Goal: Book appointment/travel/reservation

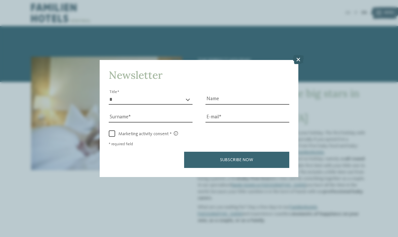
click at [297, 63] on icon at bounding box center [298, 59] width 11 height 9
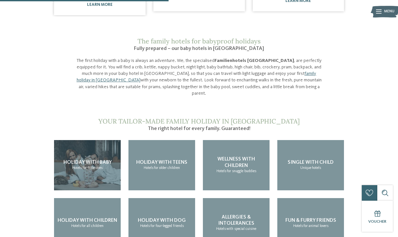
scroll to position [462, 0]
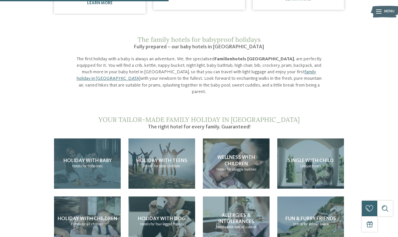
click at [103, 138] on div "Holiday with baby Hotels for little ones" at bounding box center [87, 163] width 67 height 50
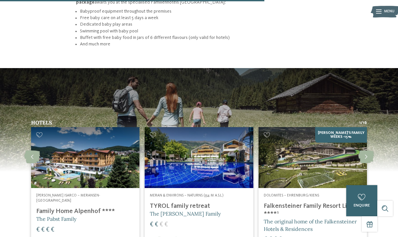
scroll to position [792, 0]
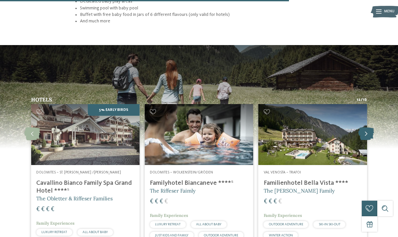
click at [368, 127] on icon at bounding box center [367, 133] width 16 height 13
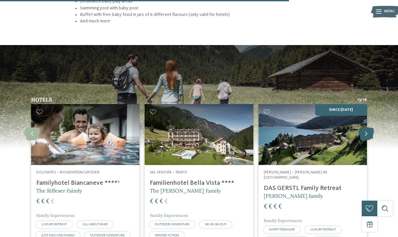
click at [368, 127] on icon at bounding box center [367, 133] width 16 height 13
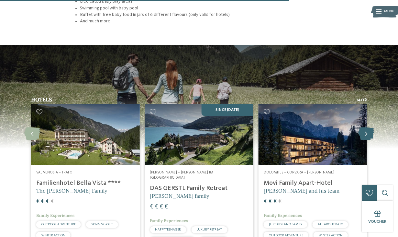
click at [368, 127] on icon at bounding box center [367, 133] width 16 height 13
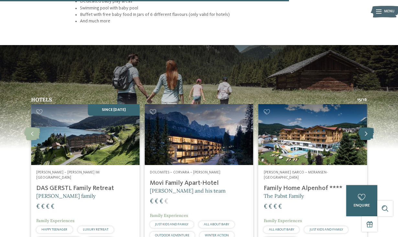
click at [368, 127] on icon at bounding box center [367, 133] width 16 height 13
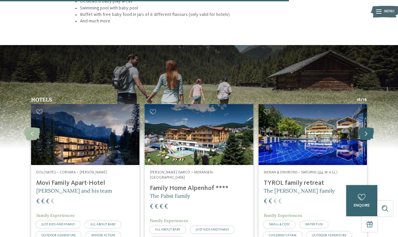
click at [368, 127] on icon at bounding box center [367, 133] width 16 height 13
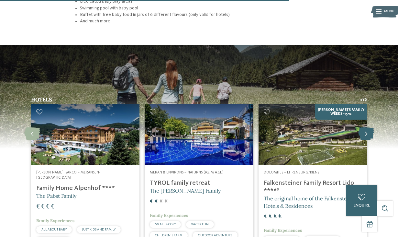
click at [368, 127] on icon at bounding box center [367, 133] width 16 height 13
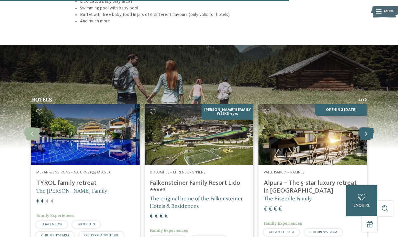
click at [368, 127] on icon at bounding box center [367, 133] width 16 height 13
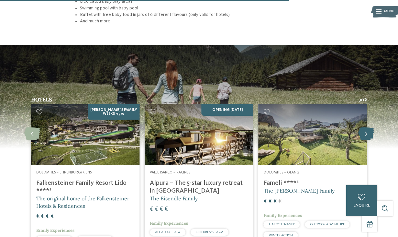
click at [368, 127] on icon at bounding box center [367, 133] width 16 height 13
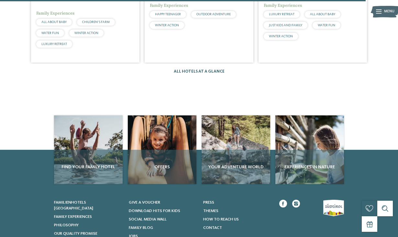
scroll to position [1007, 0]
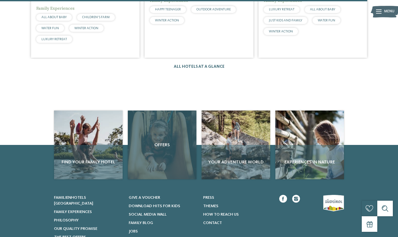
click at [176, 131] on div "Offers" at bounding box center [162, 144] width 69 height 69
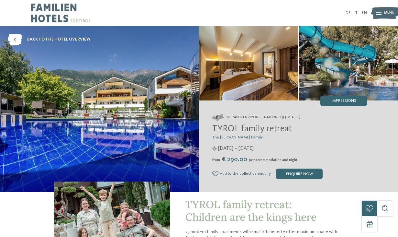
click at [156, 62] on img at bounding box center [99, 109] width 199 height 166
click at [249, 75] on img at bounding box center [248, 63] width 99 height 74
click at [153, 60] on img at bounding box center [99, 109] width 199 height 166
click at [73, 40] on span "back to the hotel overview" at bounding box center [58, 40] width 63 height 6
click at [343, 97] on div "Impressions" at bounding box center [344, 101] width 47 height 10
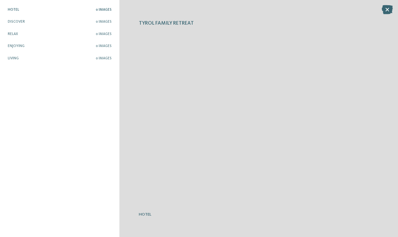
click at [13, 10] on span "Hotel" at bounding box center [13, 10] width 11 height 4
click at [19, 23] on span "Discover" at bounding box center [16, 22] width 17 height 4
click at [385, 7] on icon at bounding box center [387, 9] width 11 height 9
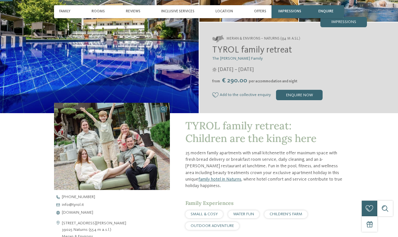
scroll to position [98, 0]
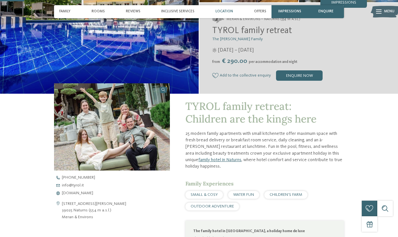
click at [227, 12] on span "Location" at bounding box center [224, 11] width 17 height 4
click at [228, 13] on span "Location" at bounding box center [224, 11] width 17 height 4
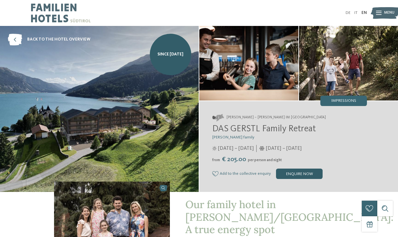
click at [292, 173] on div "enquire now" at bounding box center [299, 173] width 47 height 10
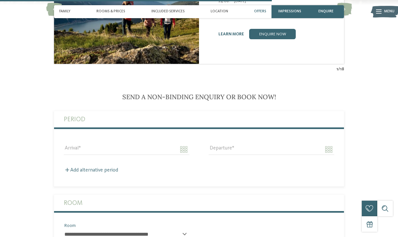
scroll to position [884, 0]
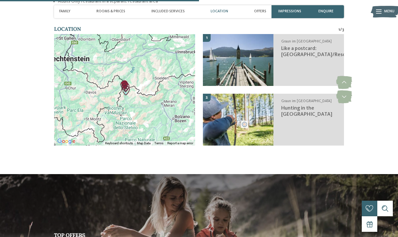
click at [121, 82] on img "Like a postcard: Lago di Resia/Reschensee" at bounding box center [126, 87] width 10 height 10
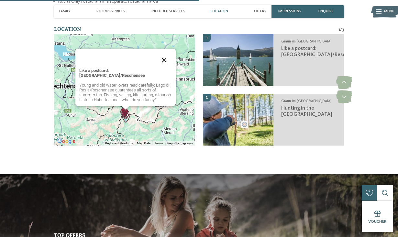
click at [164, 57] on button "Close" at bounding box center [164, 60] width 16 height 16
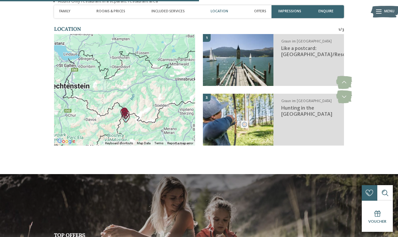
click at [142, 112] on div "To navigate, press the arrow keys." at bounding box center [124, 89] width 141 height 111
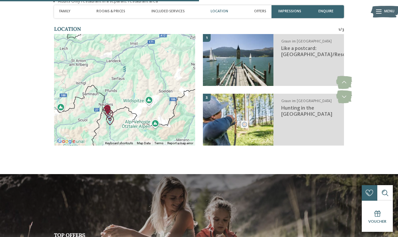
click at [142, 112] on div at bounding box center [124, 89] width 141 height 111
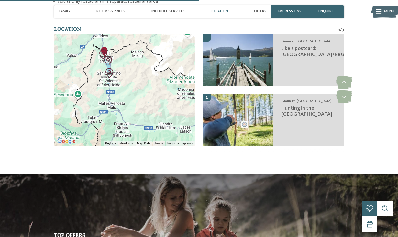
drag, startPoint x: 113, startPoint y: 112, endPoint x: 143, endPoint y: 49, distance: 69.4
click at [143, 49] on div at bounding box center [124, 89] width 141 height 111
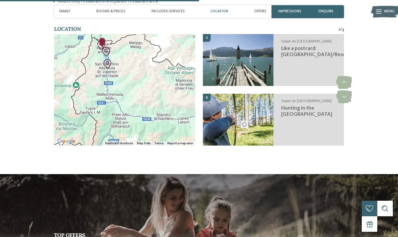
click at [128, 52] on div at bounding box center [124, 89] width 141 height 111
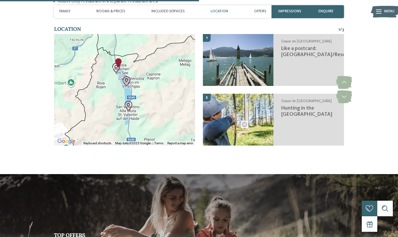
drag, startPoint x: 107, startPoint y: 49, endPoint x: 150, endPoint y: 82, distance: 53.8
click at [150, 82] on div at bounding box center [124, 89] width 141 height 111
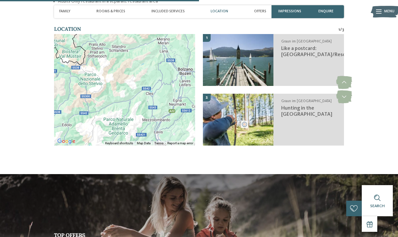
drag, startPoint x: 154, startPoint y: 100, endPoint x: 92, endPoint y: 33, distance: 92.3
click at [91, 34] on div at bounding box center [124, 89] width 141 height 111
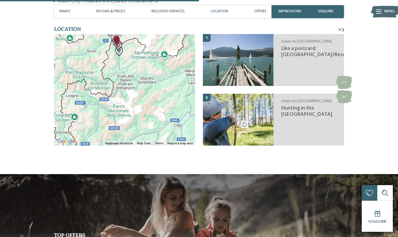
drag, startPoint x: 134, startPoint y: 93, endPoint x: 162, endPoint y: 125, distance: 42.2
click at [162, 125] on div at bounding box center [124, 89] width 141 height 111
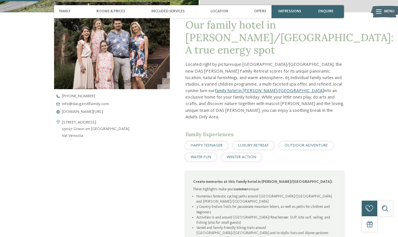
scroll to position [0, 0]
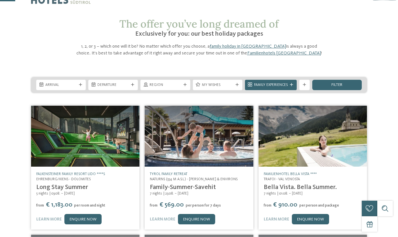
scroll to position [21, 0]
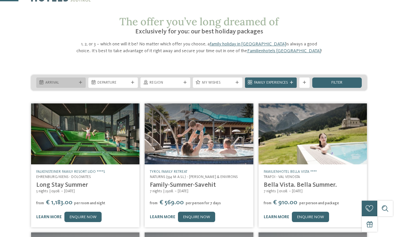
click at [74, 83] on span "Arrival" at bounding box center [60, 82] width 31 height 5
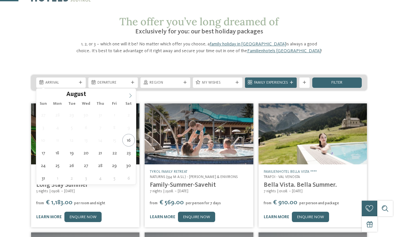
click at [131, 96] on icon at bounding box center [130, 95] width 5 height 5
type div "[DATE]"
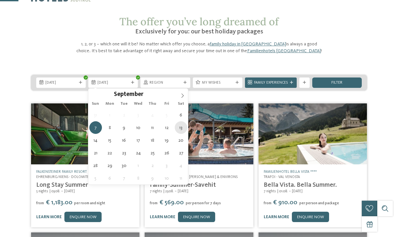
type div "[DATE]"
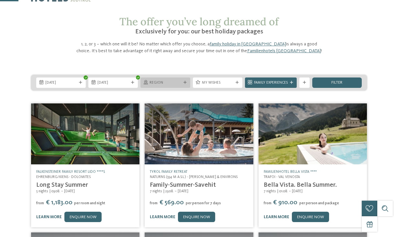
click at [178, 83] on span "Region" at bounding box center [165, 82] width 31 height 5
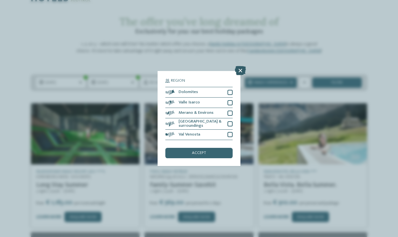
click at [237, 71] on icon at bounding box center [240, 70] width 11 height 9
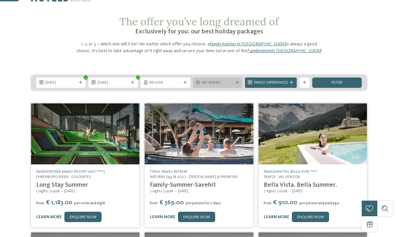
click at [211, 82] on span "My wishes" at bounding box center [217, 82] width 31 height 5
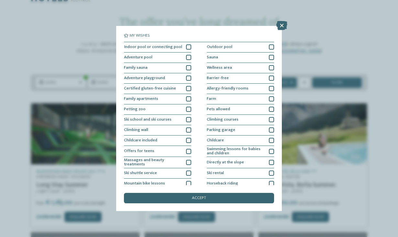
click at [202, 191] on div "My wishes Indoor pool or connecting pool Outdoor pool Adventure pool" at bounding box center [199, 118] width 150 height 169
click at [200, 200] on span "accept" at bounding box center [199, 198] width 14 height 4
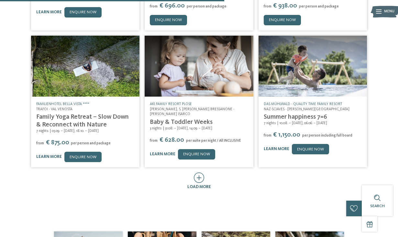
scroll to position [287, 0]
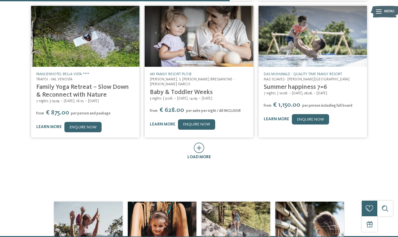
click at [201, 149] on icon at bounding box center [199, 147] width 11 height 10
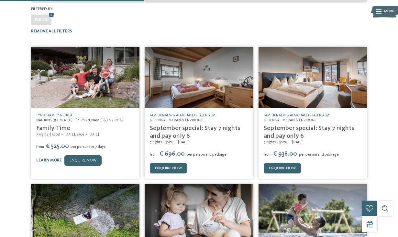
scroll to position [20, 0]
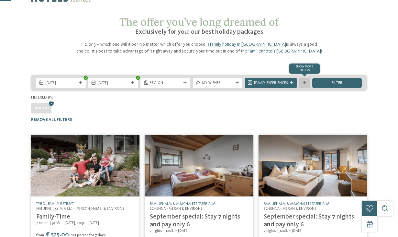
click at [305, 81] on div "Show more filters" at bounding box center [305, 83] width 10 height 10
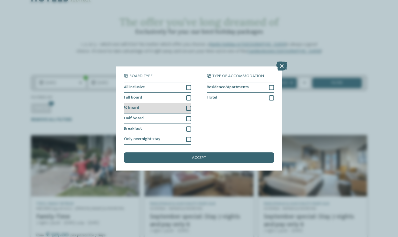
click at [189, 108] on div at bounding box center [188, 108] width 5 height 5
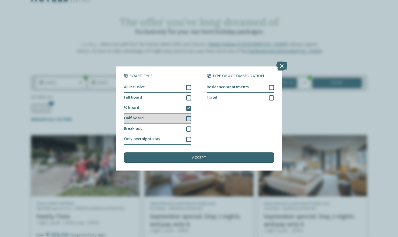
click at [190, 122] on div "Half board" at bounding box center [157, 118] width 67 height 10
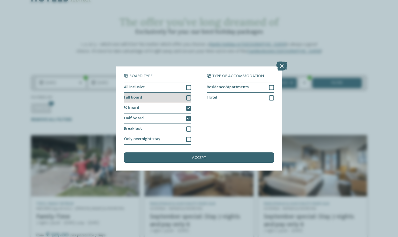
click at [188, 98] on div at bounding box center [188, 97] width 5 height 5
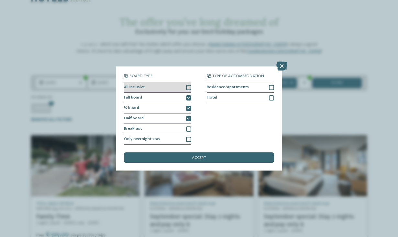
click at [188, 85] on div at bounding box center [188, 87] width 5 height 5
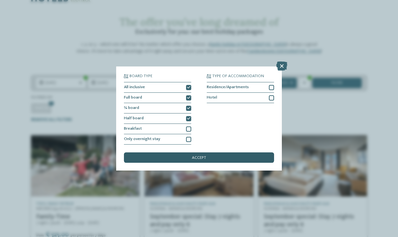
click at [208, 160] on div "accept" at bounding box center [199, 157] width 150 height 10
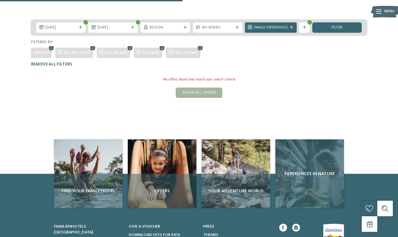
scroll to position [69, 0]
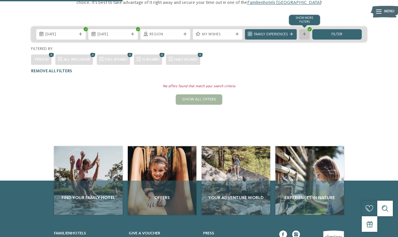
click at [302, 34] on div at bounding box center [304, 34] width 5 height 3
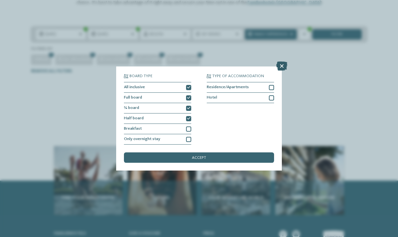
click at [282, 65] on icon at bounding box center [282, 66] width 11 height 9
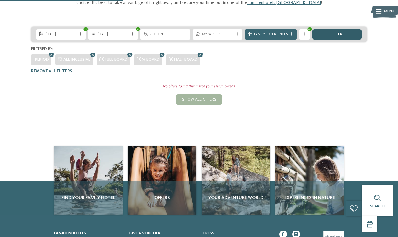
click at [327, 30] on div "filter" at bounding box center [338, 34] width 50 height 10
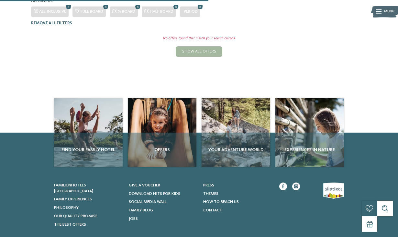
scroll to position [117, 0]
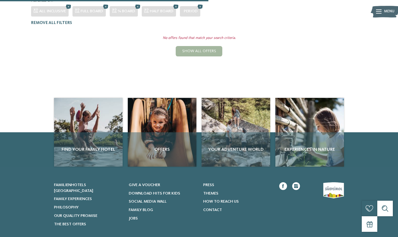
click at [285, 77] on main "The offer you’ve long dreamed of Exclusively for you: our best holiday packages…" at bounding box center [199, 8] width 398 height 179
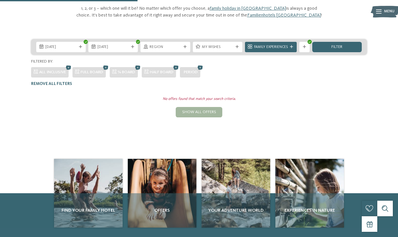
scroll to position [52, 0]
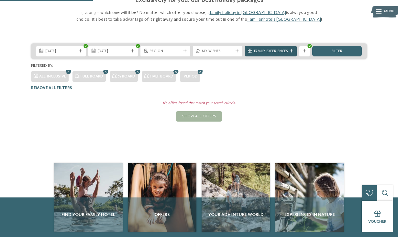
click at [259, 49] on span "Family Experiences" at bounding box center [271, 51] width 34 height 5
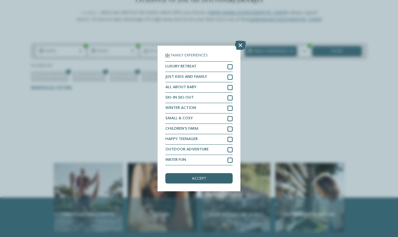
click at [296, 49] on div "Family Experiences LUXURY RETREAT JUST KIDS AND FAMILY" at bounding box center [199, 118] width 398 height 237
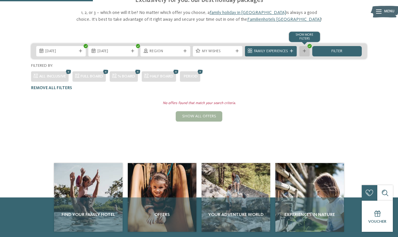
click at [306, 51] on div at bounding box center [304, 51] width 5 height 3
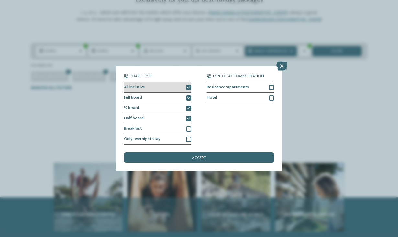
click at [189, 90] on div at bounding box center [188, 87] width 5 height 5
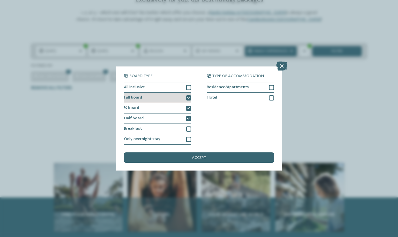
click at [189, 99] on div at bounding box center [188, 97] width 5 height 5
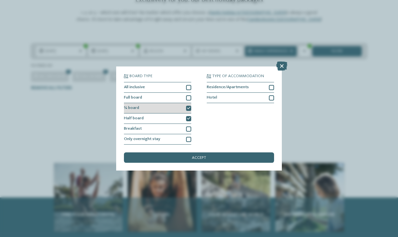
click at [186, 104] on div "¾ board" at bounding box center [157, 108] width 67 height 10
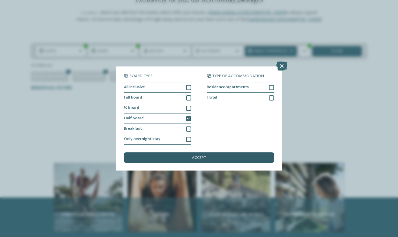
click at [192, 160] on div "accept" at bounding box center [199, 157] width 150 height 10
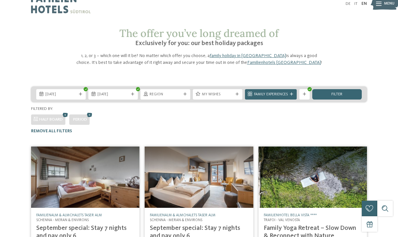
scroll to position [0, 0]
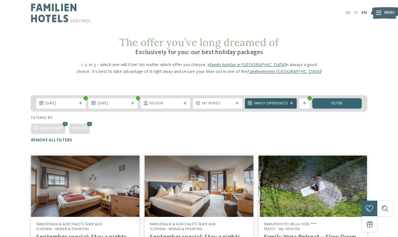
click at [260, 103] on span "Family Experiences" at bounding box center [271, 103] width 34 height 5
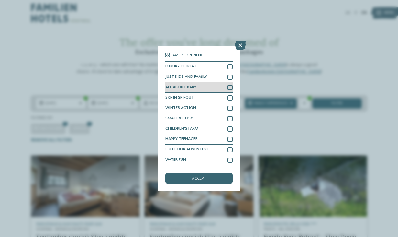
click at [229, 87] on div at bounding box center [230, 87] width 5 height 5
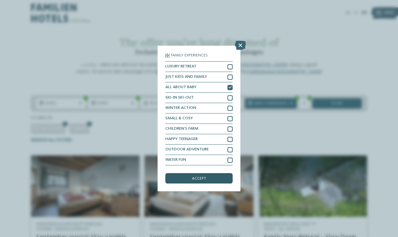
click at [213, 177] on div "accept" at bounding box center [198, 178] width 67 height 10
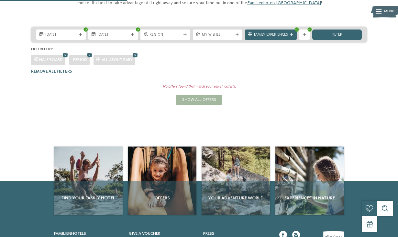
scroll to position [68, 0]
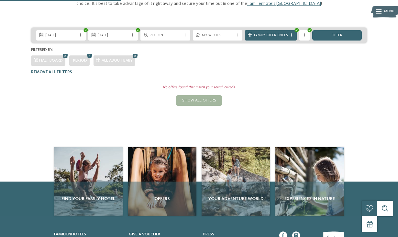
click at [311, 35] on div "Show more filters Show more filters" at bounding box center [304, 35] width 13 height 10
click at [306, 36] on icon at bounding box center [304, 35] width 3 height 3
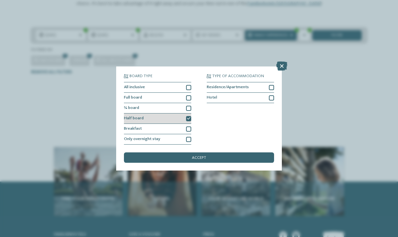
click at [185, 118] on div "Half board" at bounding box center [157, 118] width 67 height 10
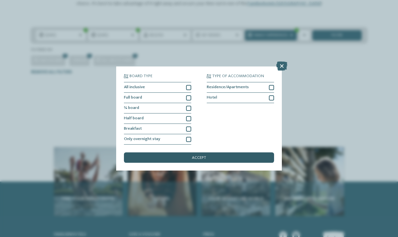
click at [188, 153] on div "accept" at bounding box center [199, 157] width 150 height 10
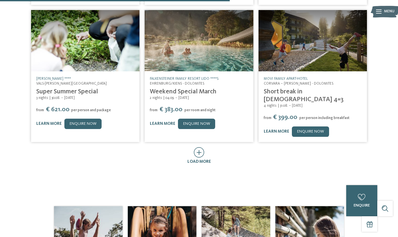
scroll to position [287, 0]
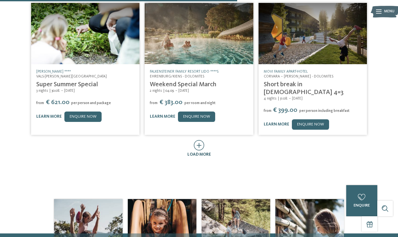
click at [201, 140] on icon at bounding box center [199, 145] width 11 height 10
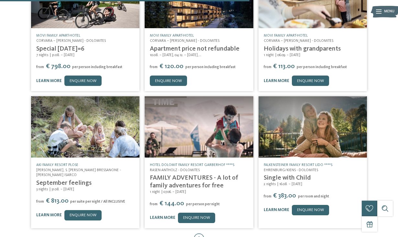
scroll to position [468, 0]
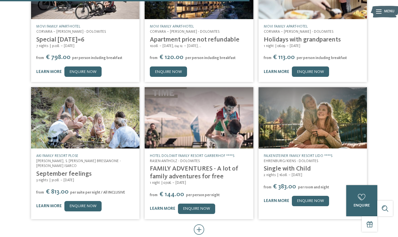
drag, startPoint x: 69, startPoint y: 142, endPoint x: 102, endPoint y: 1, distance: 144.7
click at [0, 0] on body "Just a moment - the website is loading … DE IT Menu !" at bounding box center [199, 36] width 398 height 1008
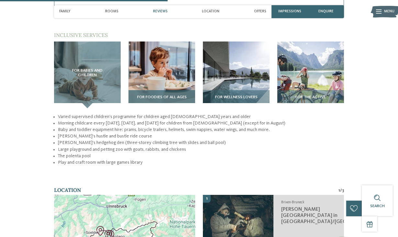
scroll to position [774, 0]
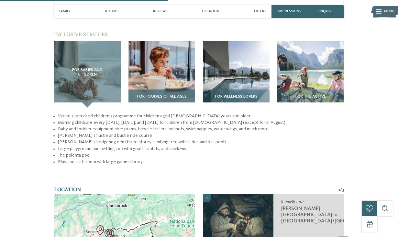
click at [165, 77] on img at bounding box center [162, 74] width 67 height 67
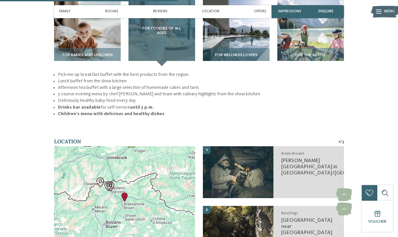
scroll to position [816, 0]
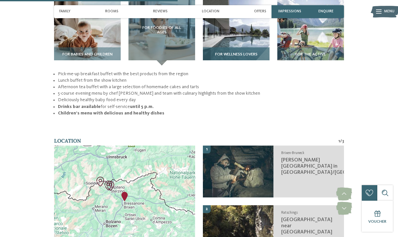
click at [228, 39] on img at bounding box center [236, 32] width 67 height 67
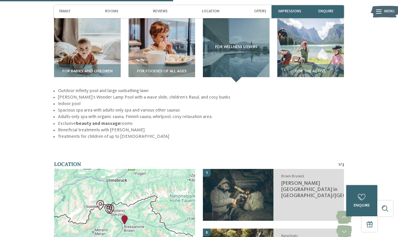
scroll to position [798, 0]
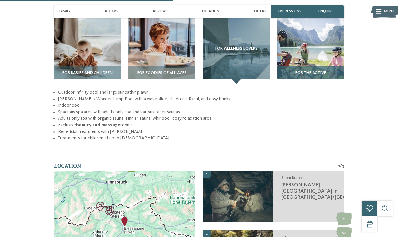
click at [298, 56] on img at bounding box center [311, 50] width 67 height 67
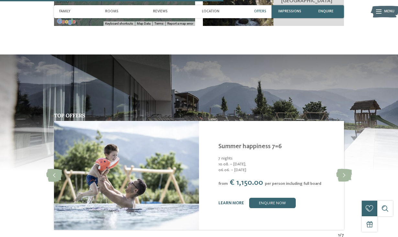
scroll to position [1094, 0]
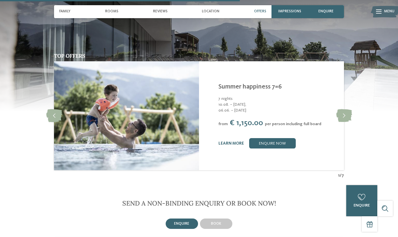
click at [184, 150] on img at bounding box center [126, 115] width 145 height 109
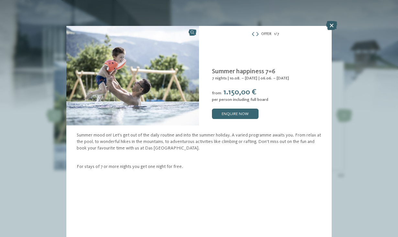
click at [328, 23] on icon at bounding box center [331, 25] width 11 height 9
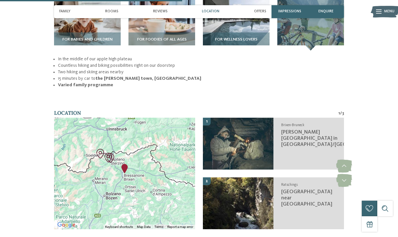
scroll to position [812, 0]
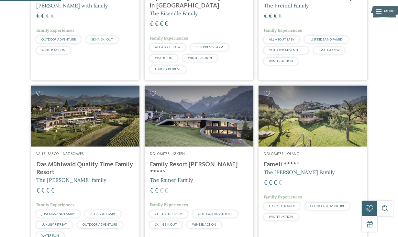
scroll to position [327, 0]
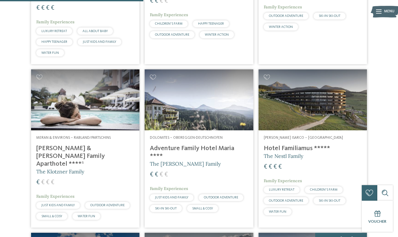
scroll to position [608, 0]
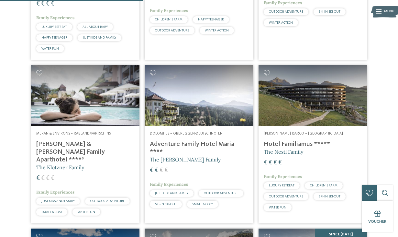
click at [379, 12] on icon at bounding box center [379, 12] width 6 height 4
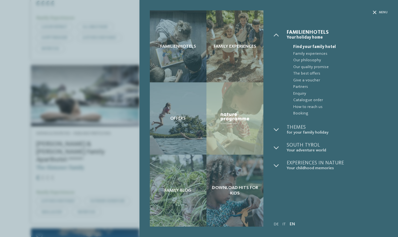
click at [379, 12] on div "Menu" at bounding box center [380, 12] width 15 height 4
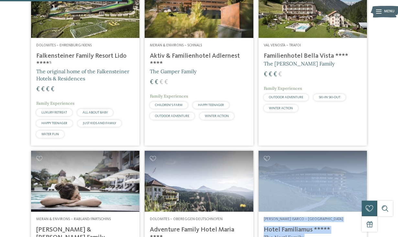
scroll to position [482, 0]
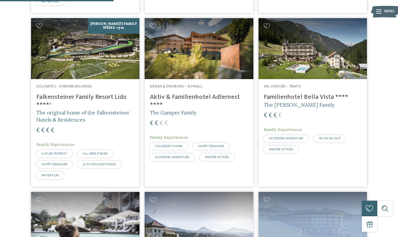
click at [188, 93] on h4 "Aktiv & Familienhotel Adlernest ****" at bounding box center [199, 101] width 98 height 16
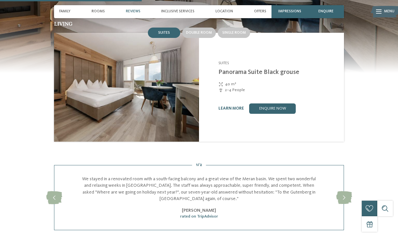
scroll to position [609, 0]
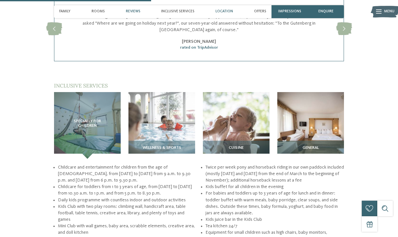
click at [223, 11] on span "Location" at bounding box center [224, 11] width 17 height 4
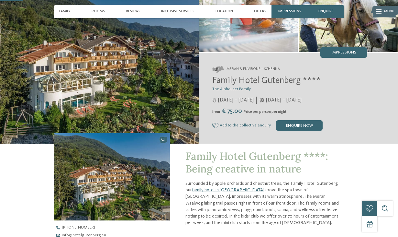
scroll to position [96, 0]
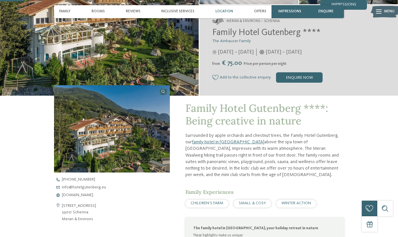
click at [220, 9] on span "Location" at bounding box center [224, 11] width 17 height 4
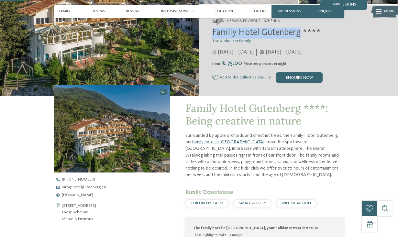
drag, startPoint x: 302, startPoint y: 36, endPoint x: 213, endPoint y: 35, distance: 89.1
click at [213, 35] on span "Family Hotel Gutenberg ****" at bounding box center [266, 32] width 108 height 9
copy span "Family Hotel Gutenberg"
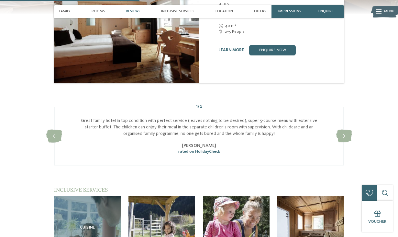
scroll to position [559, 0]
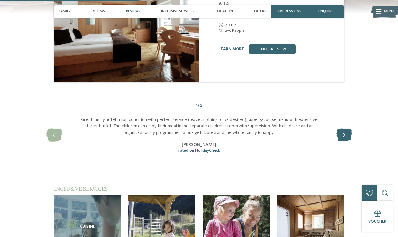
click at [350, 129] on icon at bounding box center [344, 135] width 16 height 13
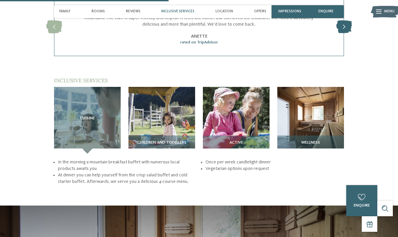
scroll to position [682, 0]
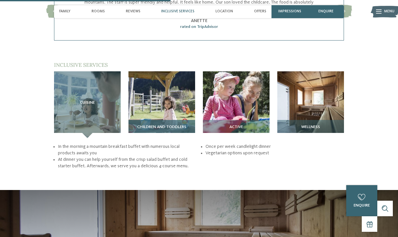
click at [168, 102] on img at bounding box center [162, 104] width 67 height 67
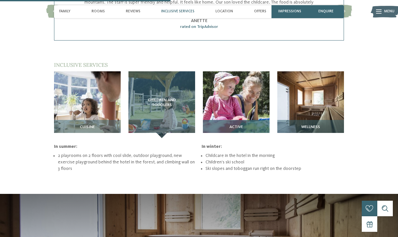
click at [224, 93] on img at bounding box center [236, 104] width 67 height 67
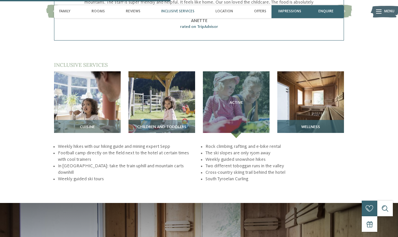
click at [289, 82] on img at bounding box center [311, 104] width 67 height 67
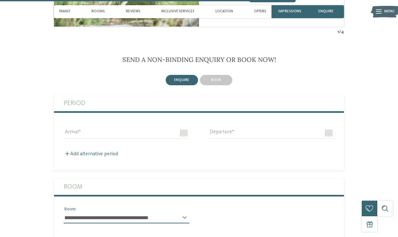
scroll to position [961, 0]
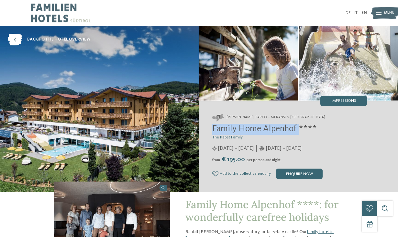
drag, startPoint x: 301, startPoint y: 128, endPoint x: 209, endPoint y: 129, distance: 92.0
click at [209, 129] on div "[PERSON_NAME] Isarco – Meransen-[GEOGRAPHIC_DATA] Family Home Alpenhof **** The…" at bounding box center [298, 146] width 199 height 91
copy span "Family Home [GEOGRAPHIC_DATA]"
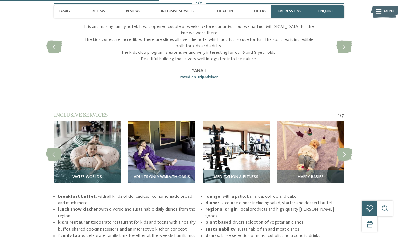
scroll to position [776, 0]
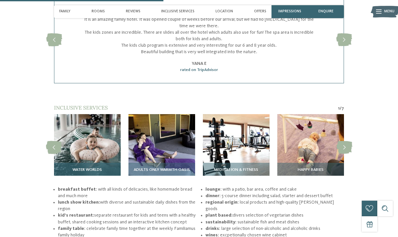
click at [97, 154] on img at bounding box center [87, 147] width 67 height 67
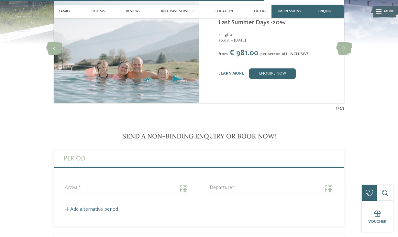
scroll to position [1248, 0]
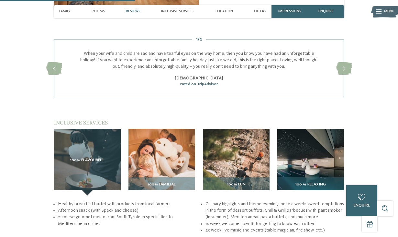
scroll to position [698, 0]
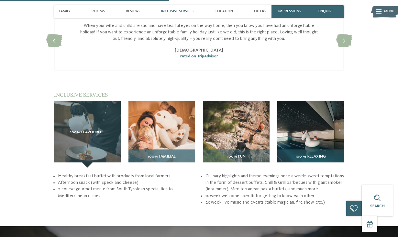
click at [168, 154] on span "100% familial" at bounding box center [162, 156] width 28 height 5
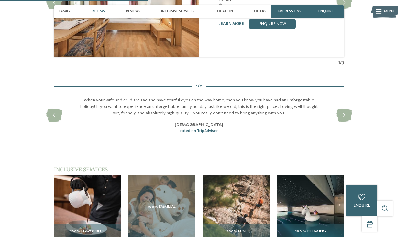
scroll to position [621, 0]
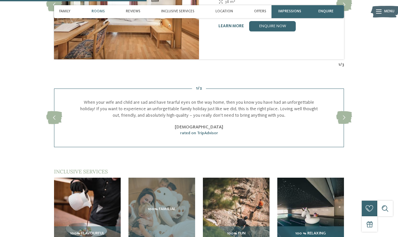
click at [299, 209] on img at bounding box center [311, 210] width 67 height 67
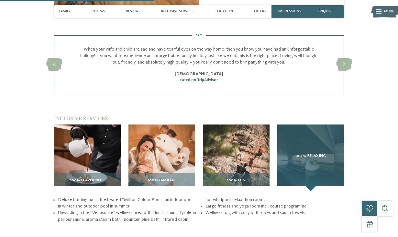
scroll to position [692, 0]
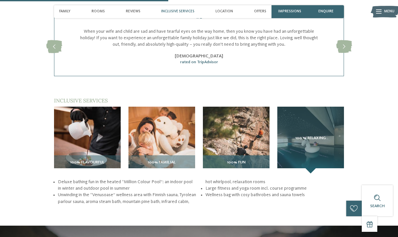
click at [243, 125] on img at bounding box center [236, 140] width 67 height 67
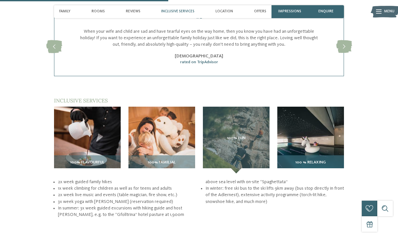
click at [323, 129] on img at bounding box center [311, 140] width 67 height 67
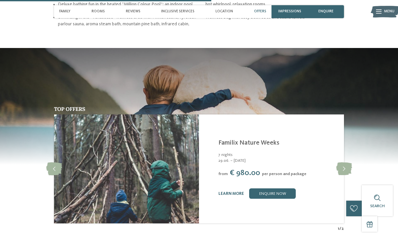
scroll to position [888, 0]
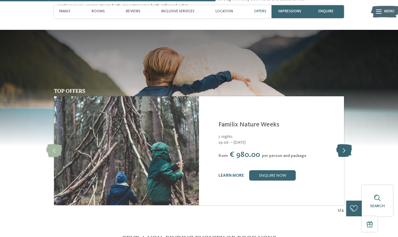
click at [349, 144] on icon at bounding box center [344, 150] width 16 height 13
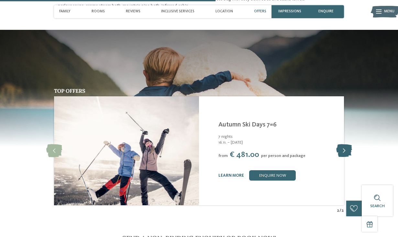
click at [349, 144] on icon at bounding box center [344, 150] width 16 height 13
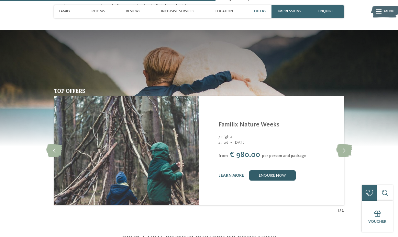
click at [278, 170] on link "enquire now" at bounding box center [272, 175] width 47 height 10
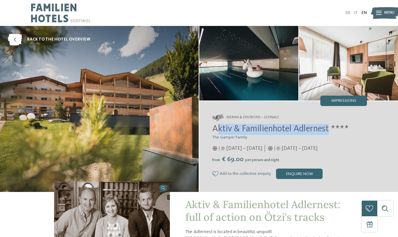
drag, startPoint x: 216, startPoint y: 127, endPoint x: 331, endPoint y: 132, distance: 115.1
click at [331, 132] on span "Aktiv & Familienhotel Adlernest ****" at bounding box center [280, 128] width 137 height 9
copy span "ktiv & Familienhotel Adlernest"
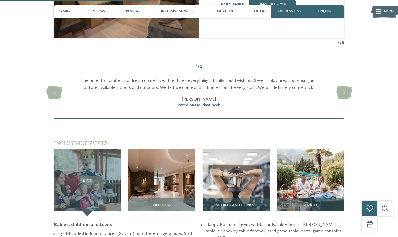
scroll to position [632, 0]
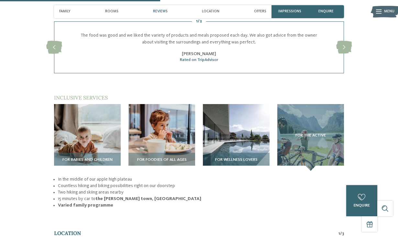
scroll to position [731, 0]
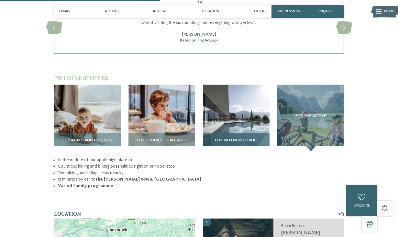
click at [235, 123] on img at bounding box center [236, 118] width 67 height 67
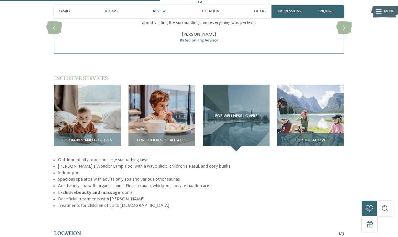
click at [285, 106] on img at bounding box center [311, 118] width 67 height 67
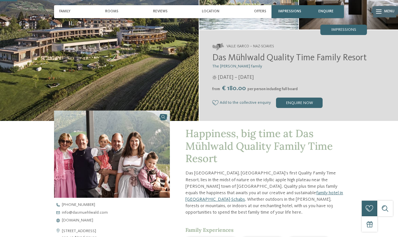
scroll to position [78, 0]
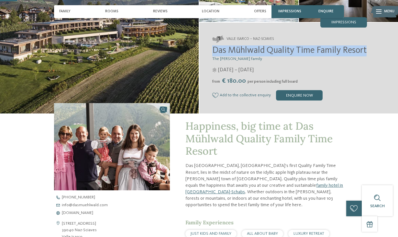
drag, startPoint x: 240, startPoint y: 63, endPoint x: 208, endPoint y: 52, distance: 34.1
click at [208, 52] on div "Valle Isarco – Naz-Sciaves Das Mühlwald Quality Time Family Resort The Tauber f…" at bounding box center [298, 68] width 199 height 91
copy span "Das Mühlwald Quality Time Family Resort"
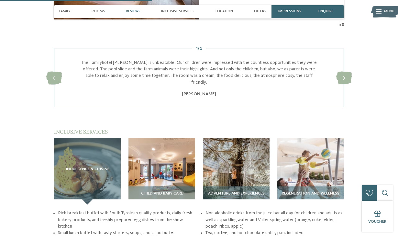
scroll to position [712, 0]
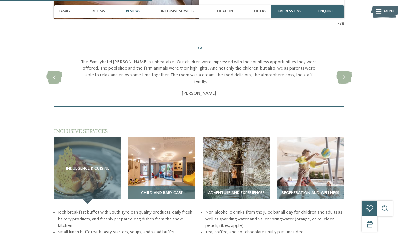
click at [166, 151] on img at bounding box center [162, 170] width 67 height 67
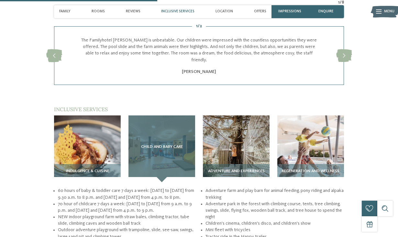
scroll to position [735, 0]
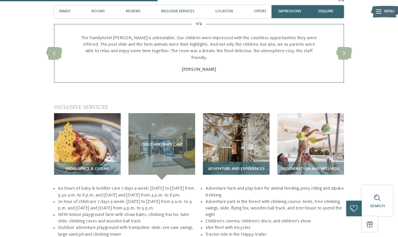
click at [221, 117] on img at bounding box center [236, 146] width 67 height 67
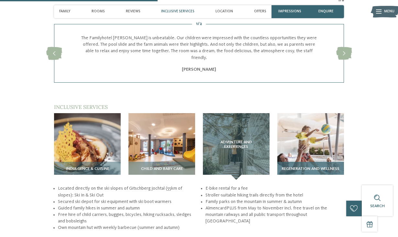
click at [302, 120] on img at bounding box center [311, 146] width 67 height 67
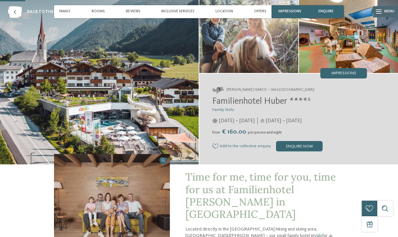
scroll to position [0, 0]
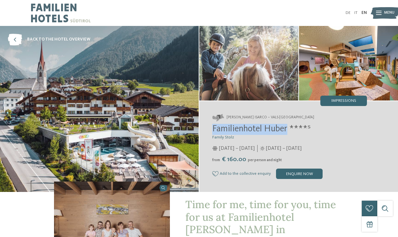
drag, startPoint x: 289, startPoint y: 130, endPoint x: 213, endPoint y: 130, distance: 75.8
click at [213, 130] on span "Familienhotel Huber ****ˢ" at bounding box center [261, 128] width 98 height 9
copy span "Familienhotel Huber"
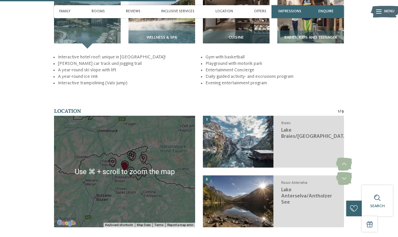
scroll to position [847, 0]
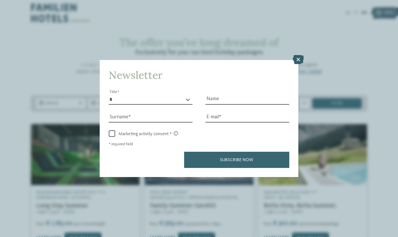
click at [301, 59] on icon at bounding box center [298, 59] width 11 height 9
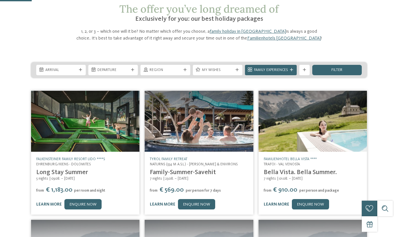
scroll to position [36, 0]
